Goal: Navigation & Orientation: Find specific page/section

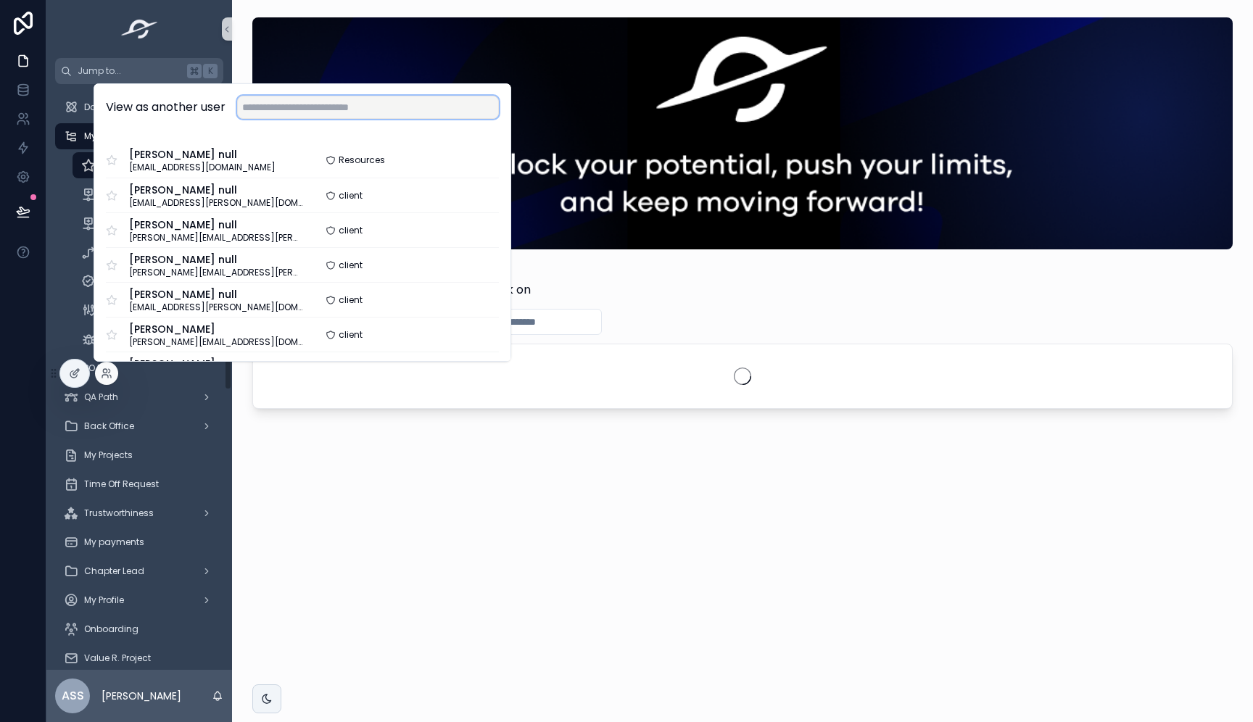
click at [265, 116] on input "text" at bounding box center [368, 107] width 262 height 23
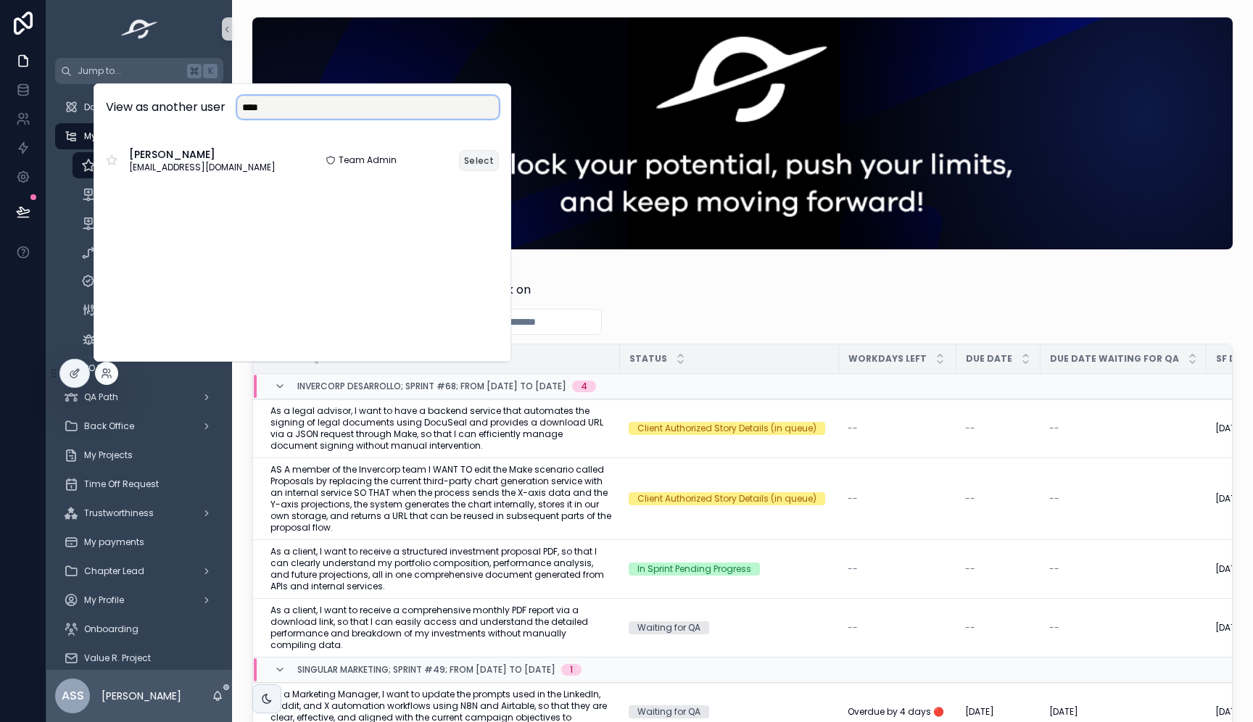
type input "****"
click at [483, 163] on button "Select" at bounding box center [479, 160] width 40 height 21
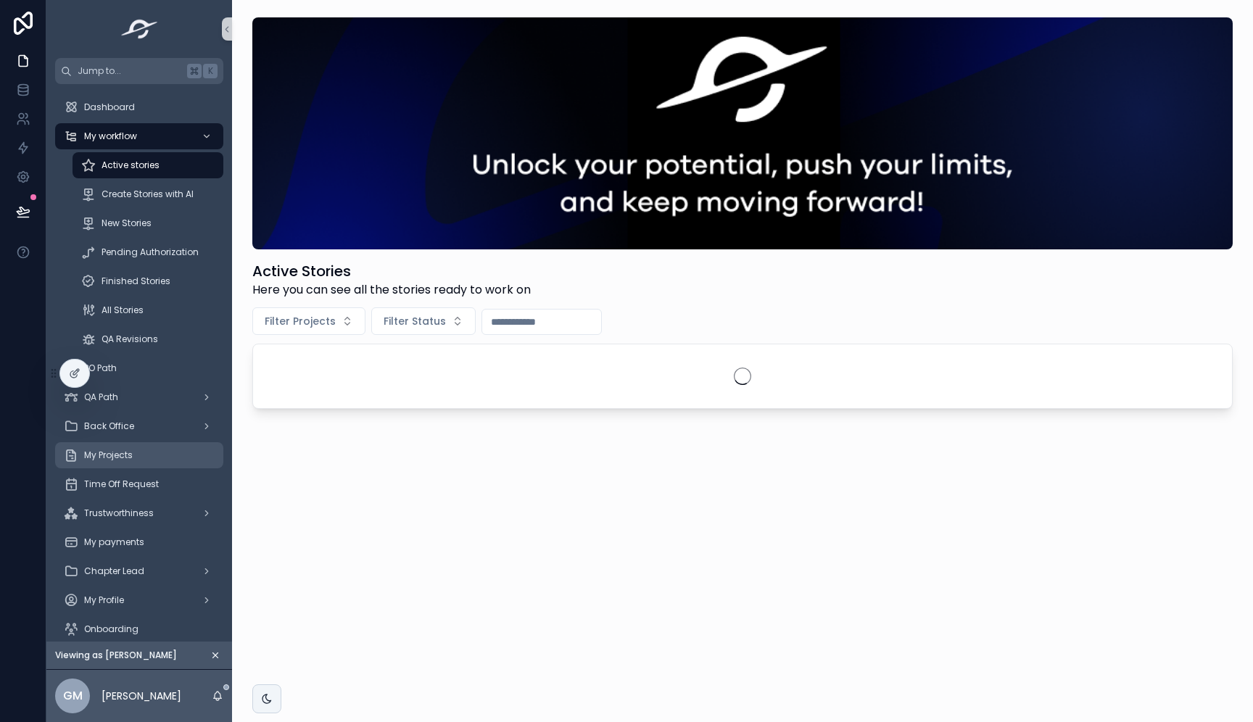
click at [124, 461] on div "My Projects" at bounding box center [139, 455] width 151 height 23
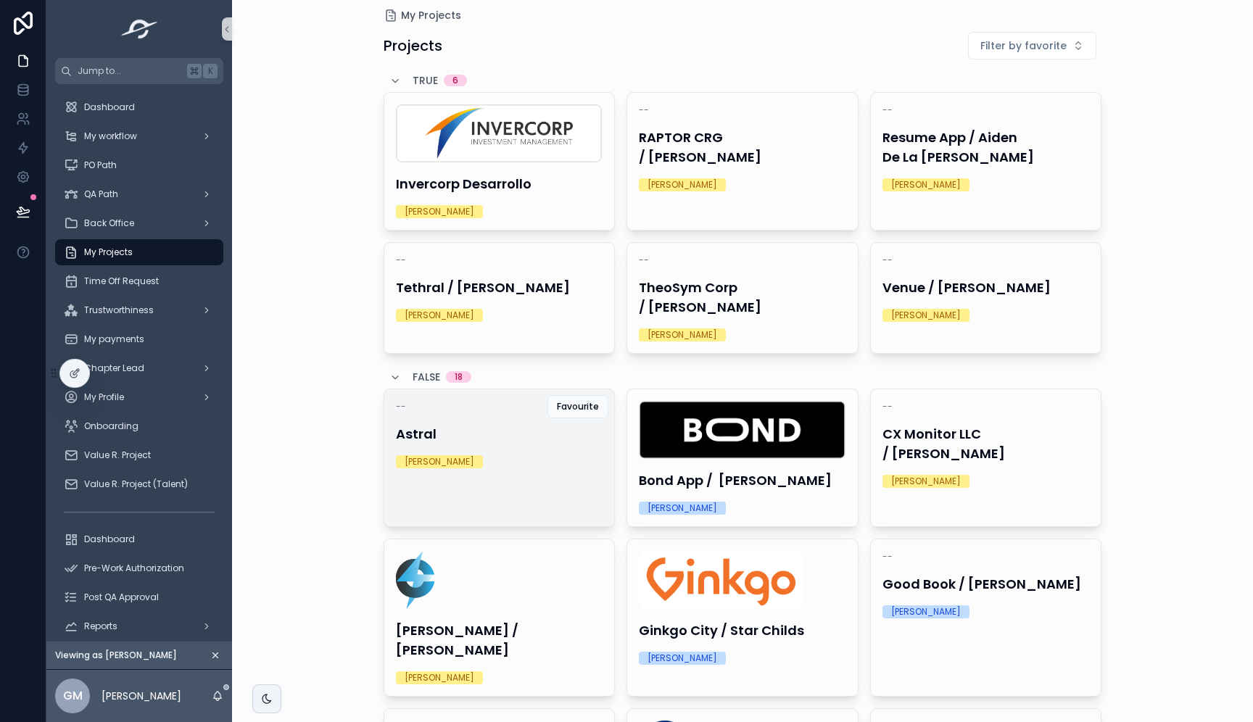
scroll to position [20, 0]
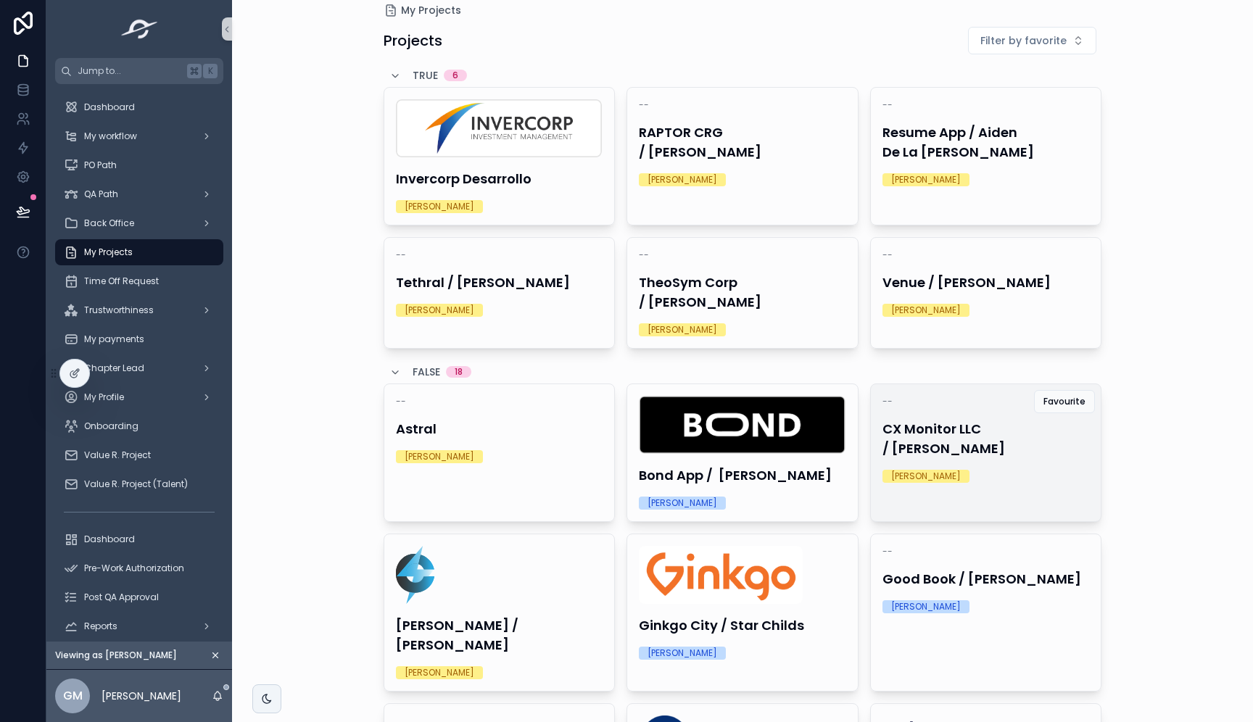
click at [991, 470] on div "[PERSON_NAME]" at bounding box center [985, 476] width 207 height 13
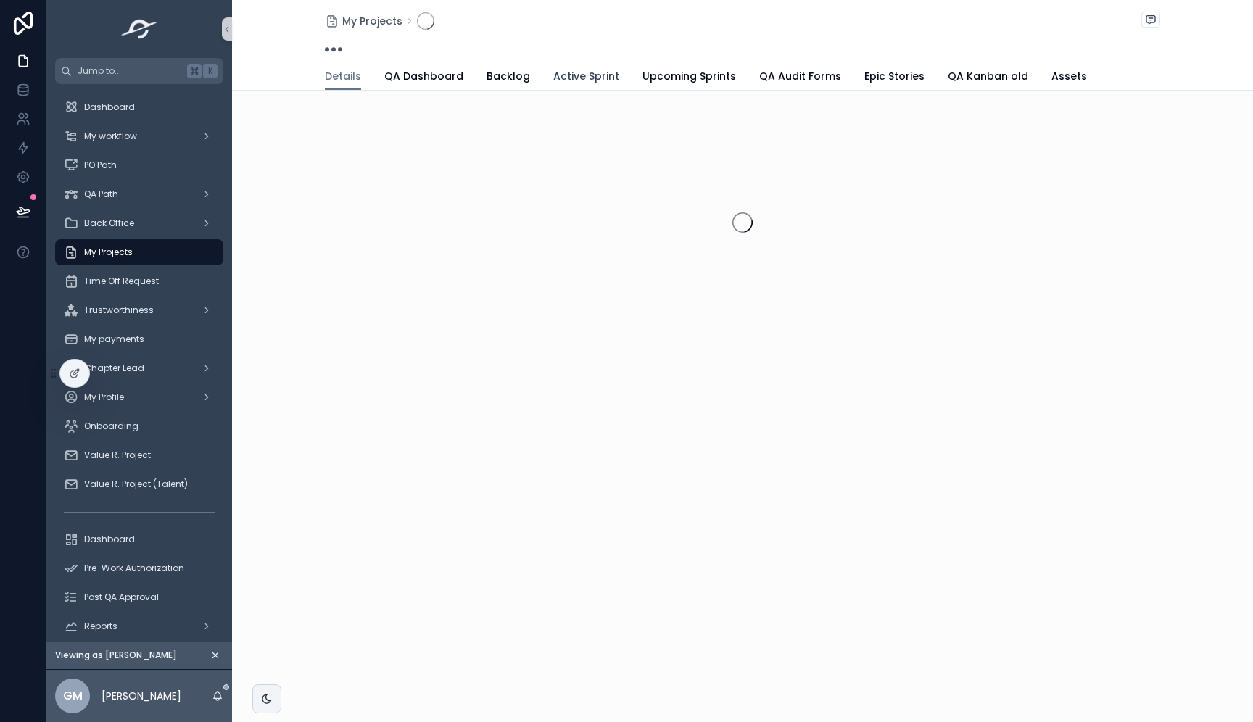
click at [571, 78] on span "Active Sprint" at bounding box center [586, 76] width 66 height 14
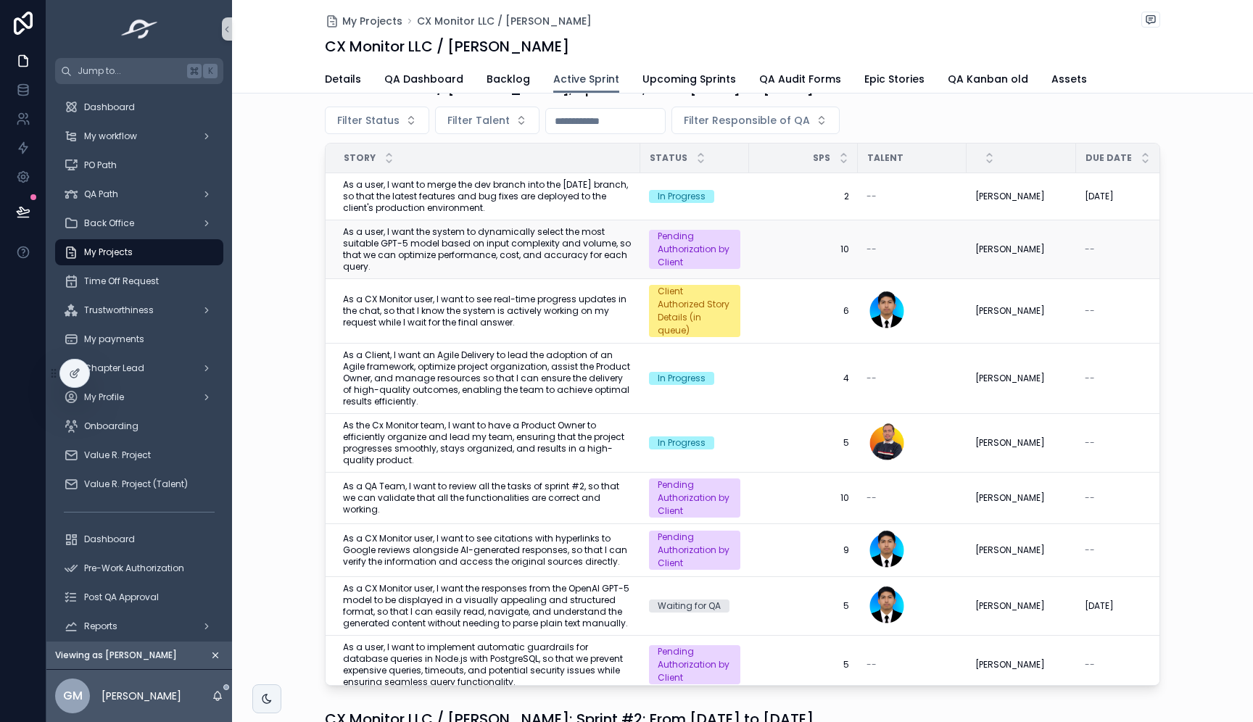
scroll to position [38, 0]
